Goal: Task Accomplishment & Management: Use online tool/utility

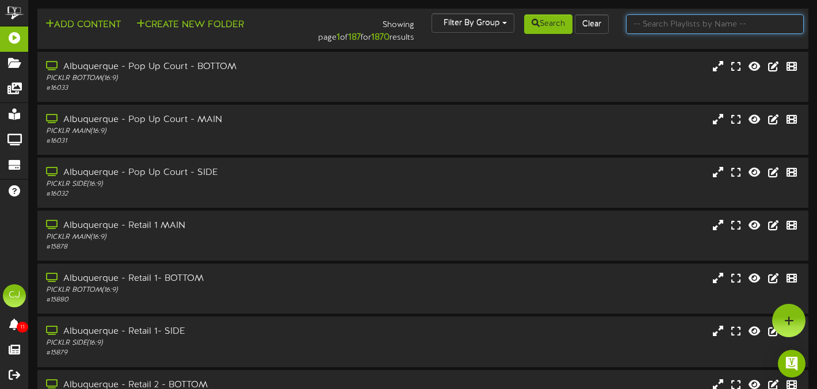
click at [664, 22] on input "text" at bounding box center [715, 24] width 178 height 20
type input "[PERSON_NAME]"
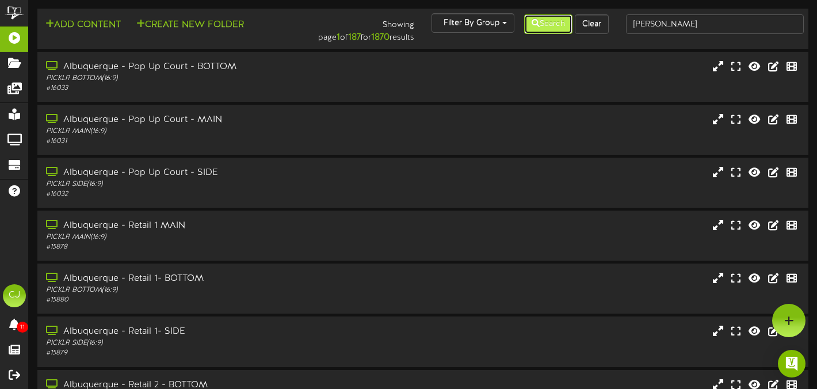
click at [553, 33] on button "Search" at bounding box center [548, 24] width 48 height 20
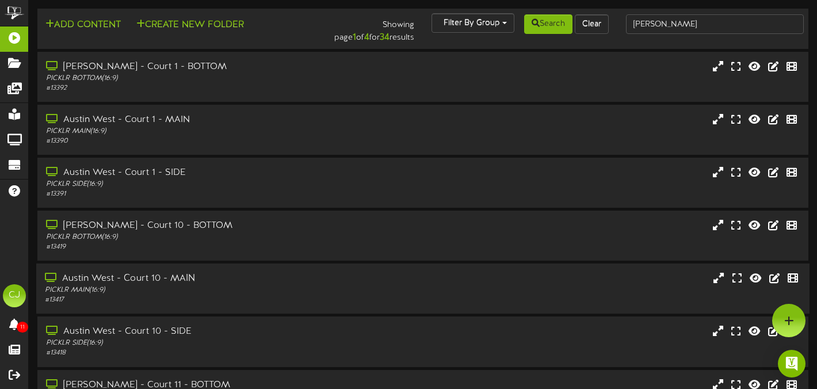
click at [278, 279] on div "Austin West - Court 10 - MAIN" at bounding box center [197, 278] width 305 height 13
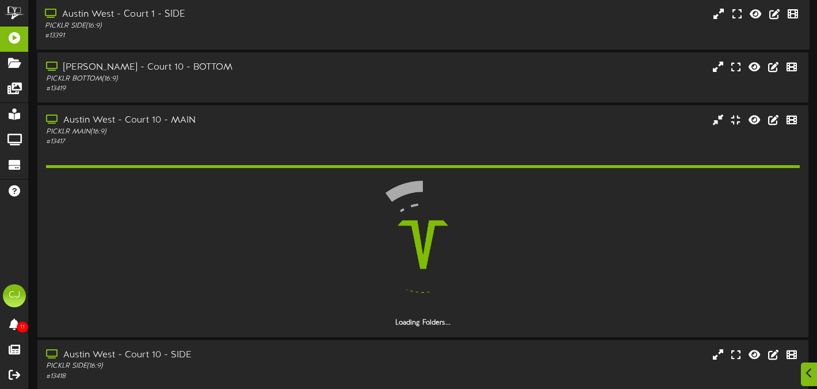
scroll to position [159, 0]
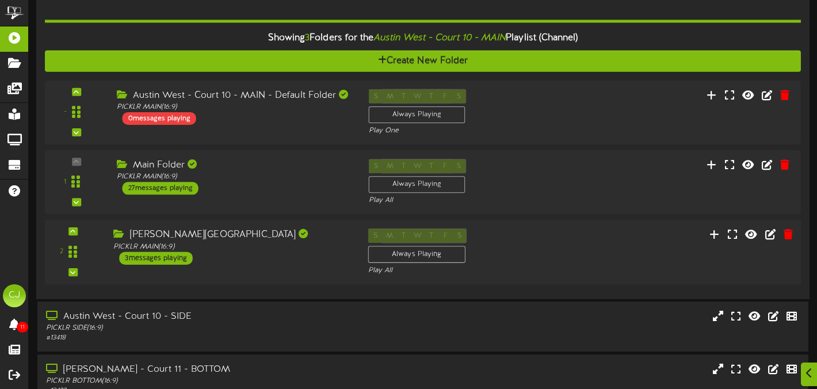
click at [499, 238] on div "S M T W T F S Always Playing Play All" at bounding box center [454, 252] width 191 height 47
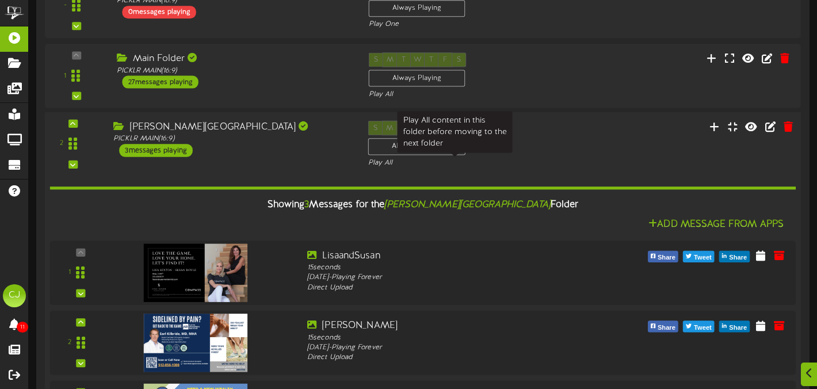
scroll to position [587, 0]
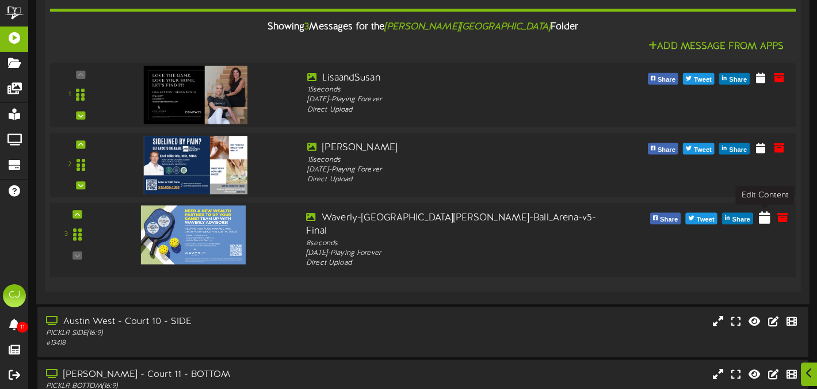
click at [763, 221] on icon at bounding box center [765, 217] width 12 height 13
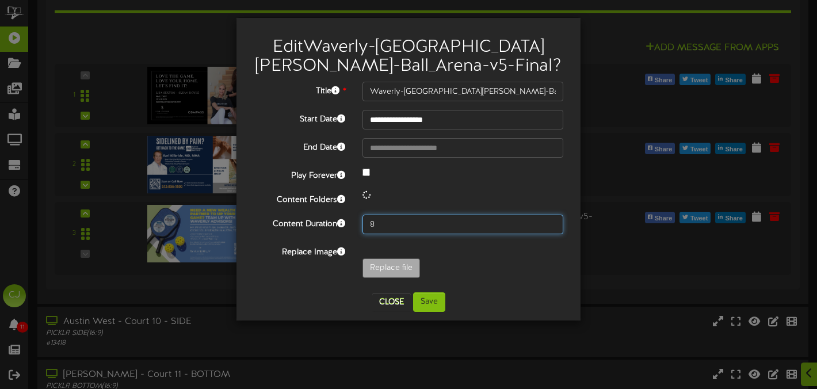
click at [381, 228] on input "8" at bounding box center [462, 225] width 201 height 20
type input "15"
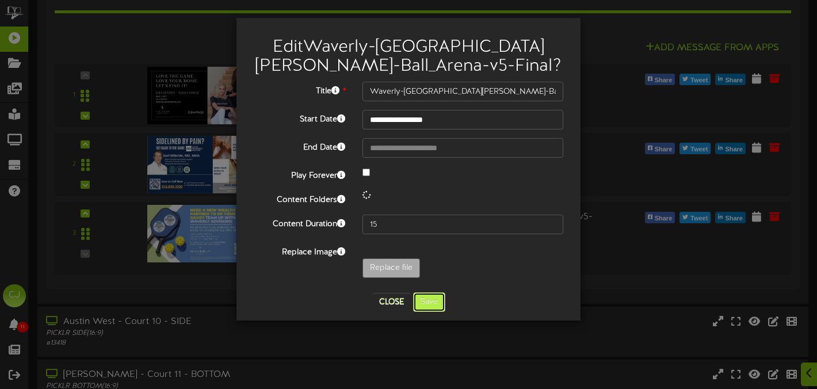
click at [430, 300] on button "Save" at bounding box center [429, 302] width 32 height 20
